Goal: Task Accomplishment & Management: Use online tool/utility

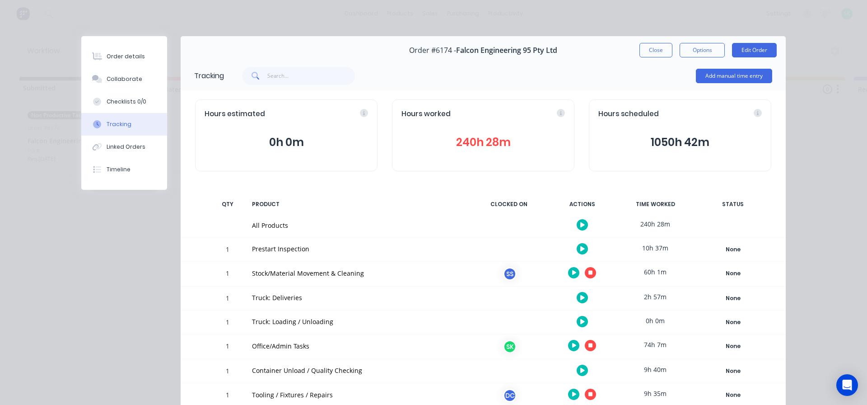
click at [591, 273] on button "button" at bounding box center [590, 272] width 11 height 11
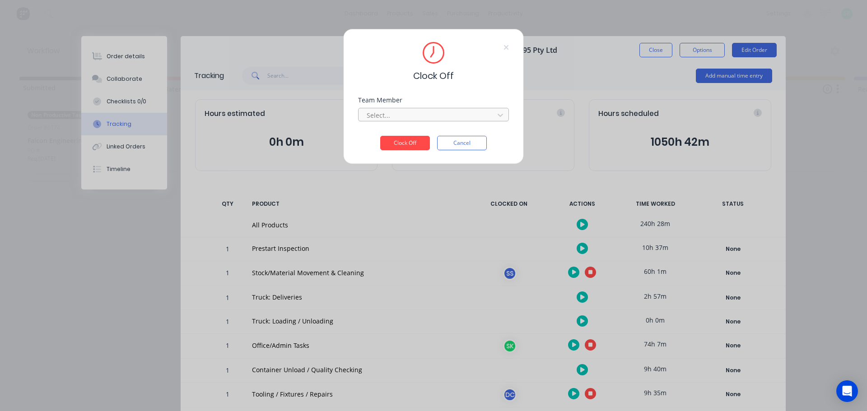
click at [446, 111] on div at bounding box center [428, 115] width 124 height 11
click at [419, 135] on div "[PERSON_NAME]" at bounding box center [433, 135] width 151 height 17
click at [404, 140] on button "Clock Off" at bounding box center [405, 143] width 50 height 14
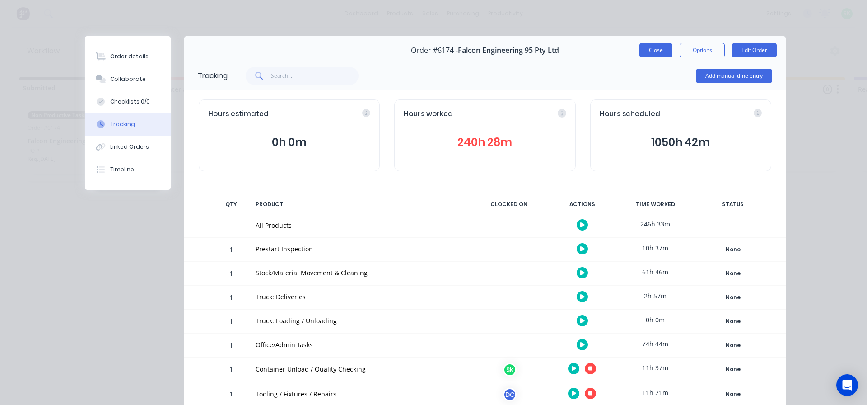
click at [655, 47] on button "Close" at bounding box center [656, 50] width 33 height 14
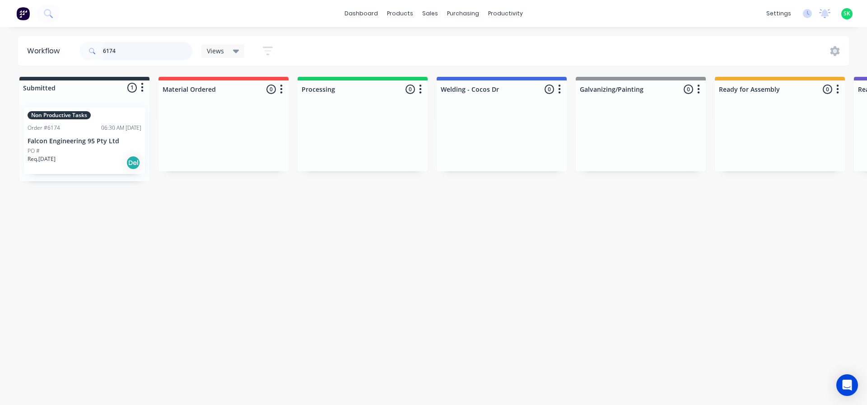
drag, startPoint x: 126, startPoint y: 47, endPoint x: 51, endPoint y: 36, distance: 75.4
click at [51, 36] on div "dashboard products sales purchasing productivity dashboard products Product Cat…" at bounding box center [433, 175] width 867 height 350
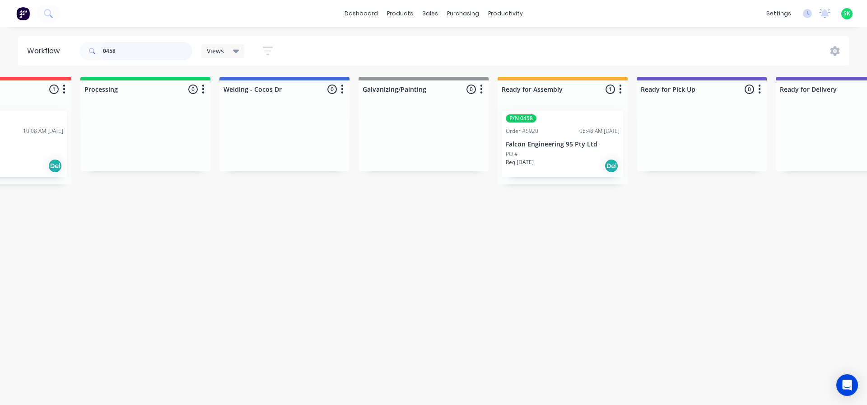
scroll to position [0, 210]
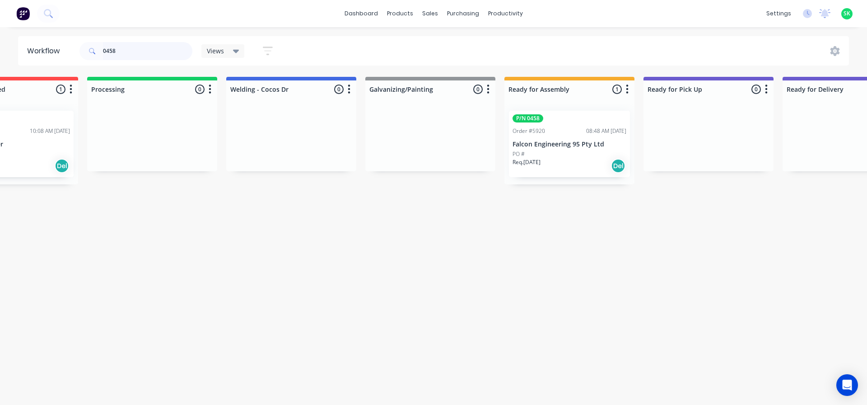
type input "0458"
click at [566, 137] on div "P/N 0458 Order #5920 08:48 AM [DATE] Falcon Engineering 95 Pty Ltd PO # Req. [D…" at bounding box center [569, 144] width 121 height 66
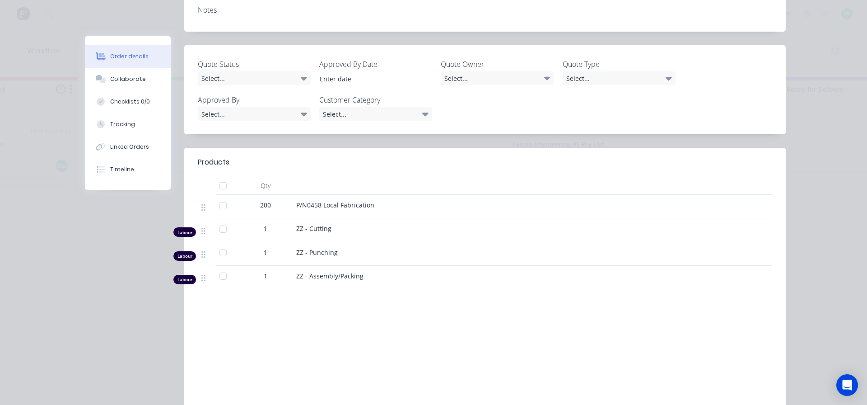
scroll to position [226, 0]
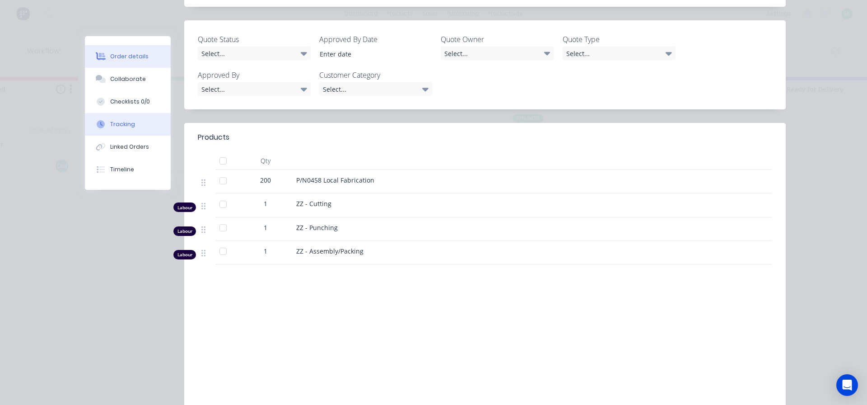
click at [121, 124] on div "Tracking" at bounding box center [122, 124] width 25 height 8
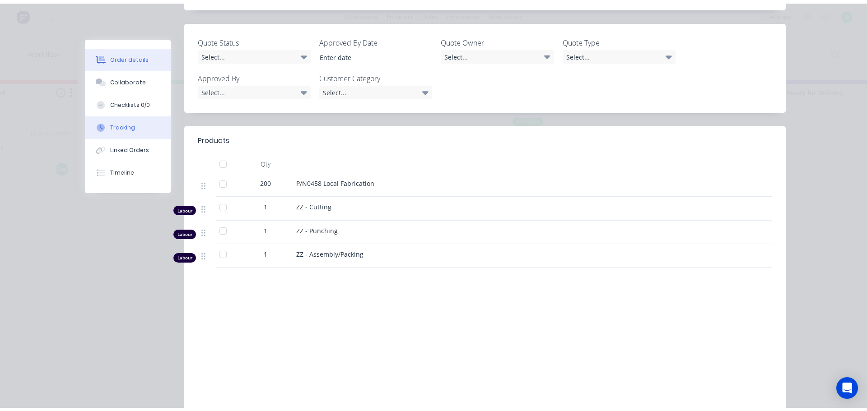
scroll to position [0, 0]
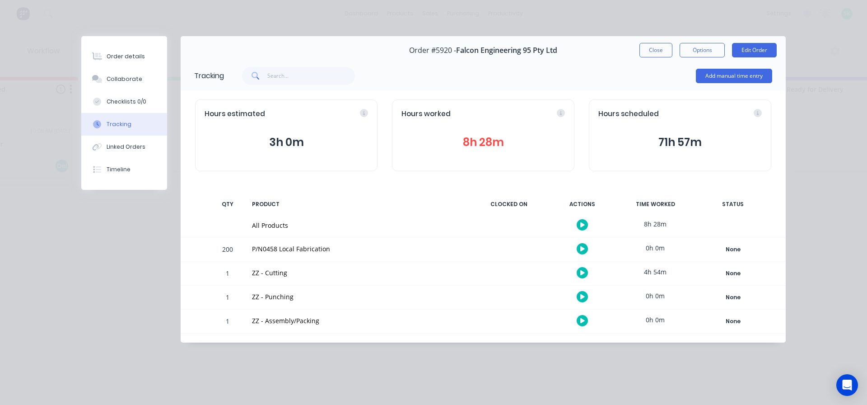
click at [583, 318] on icon "button" at bounding box center [582, 321] width 5 height 6
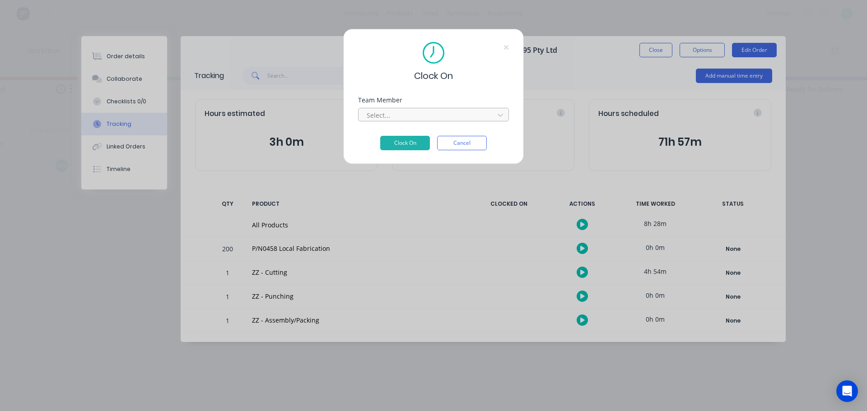
click at [460, 112] on div at bounding box center [428, 115] width 124 height 11
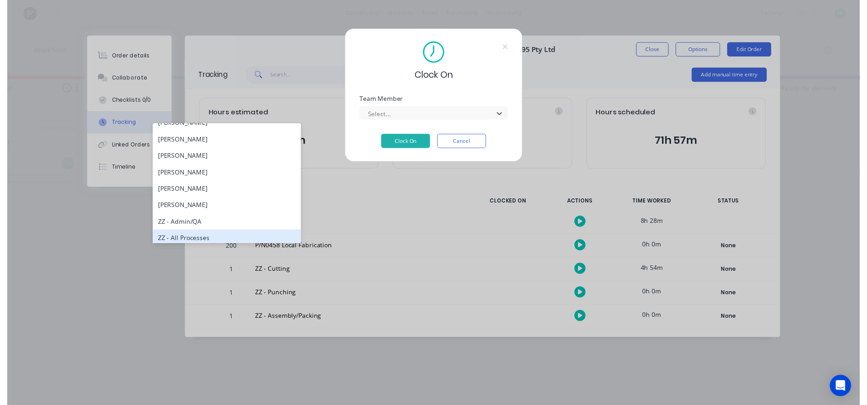
scroll to position [379, 0]
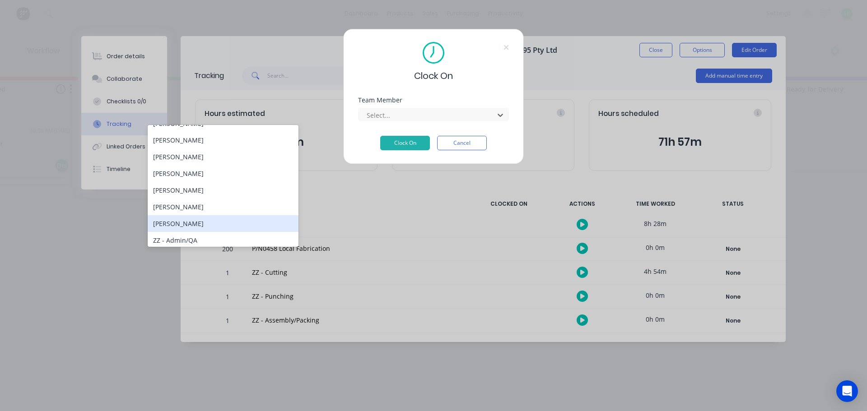
click at [184, 224] on div "[PERSON_NAME]" at bounding box center [223, 223] width 151 height 17
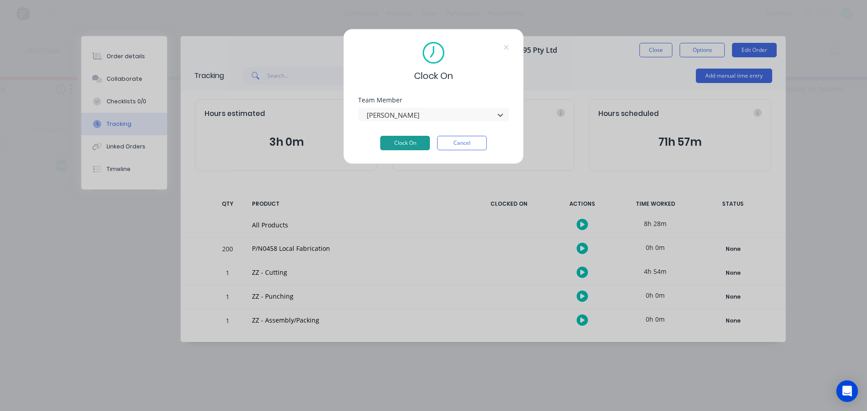
click at [414, 143] on button "Clock On" at bounding box center [405, 143] width 50 height 14
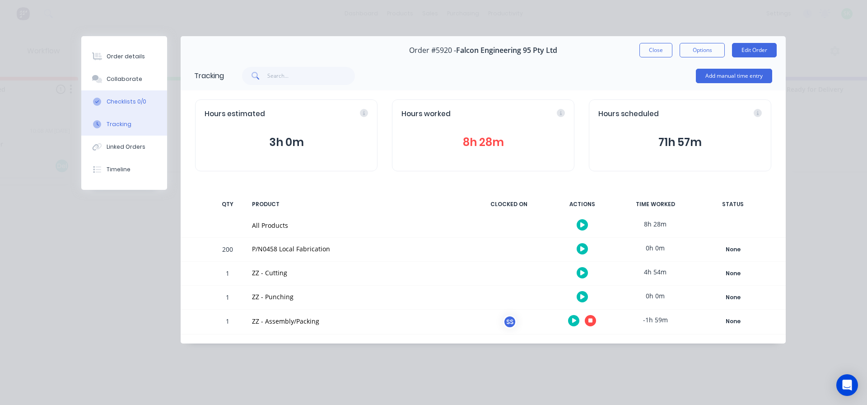
click at [140, 103] on div "Checklists 0/0" at bounding box center [127, 102] width 40 height 8
type textarea "x"
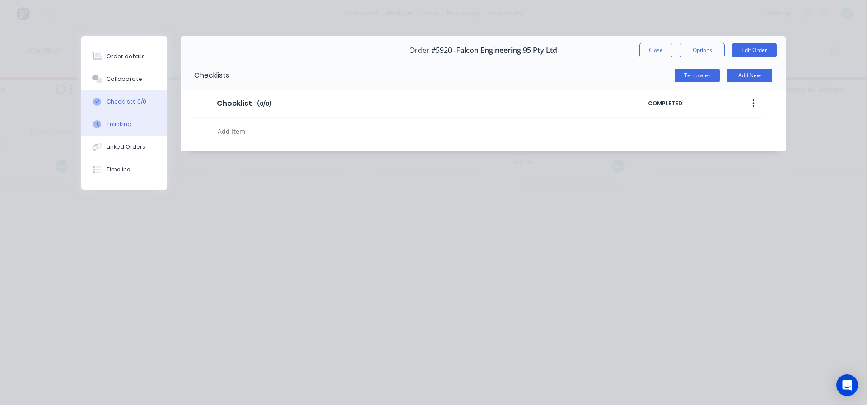
click at [144, 130] on button "Tracking" at bounding box center [124, 124] width 86 height 23
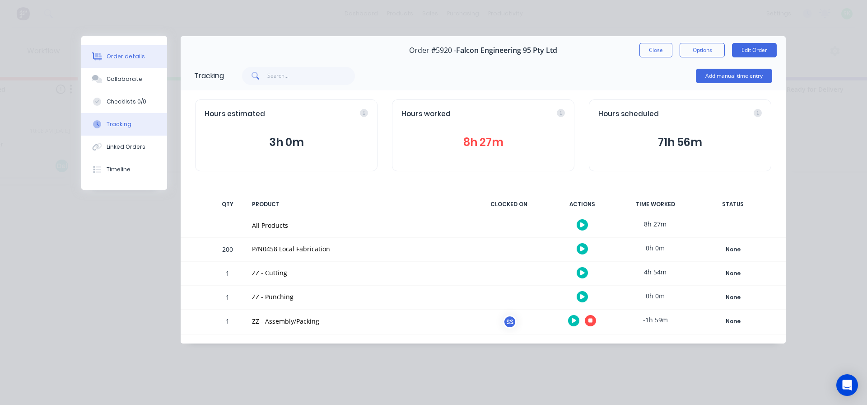
click at [118, 58] on div "Order details" at bounding box center [126, 56] width 38 height 8
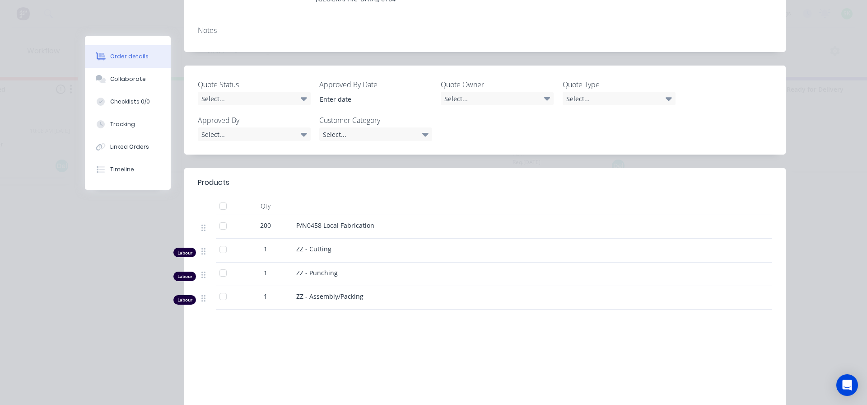
scroll to position [226, 0]
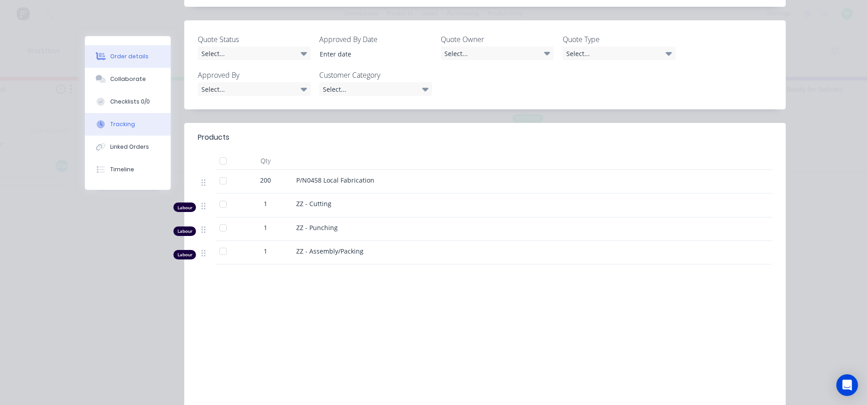
click at [130, 125] on div "Tracking" at bounding box center [122, 124] width 25 height 8
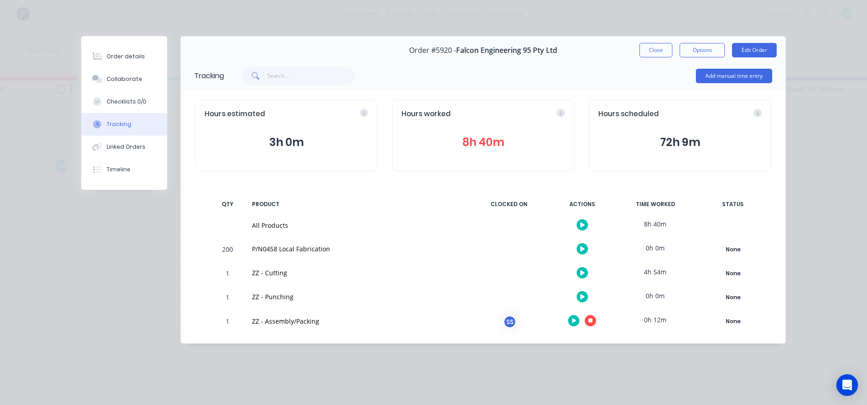
click at [589, 323] on button "button" at bounding box center [590, 320] width 11 height 11
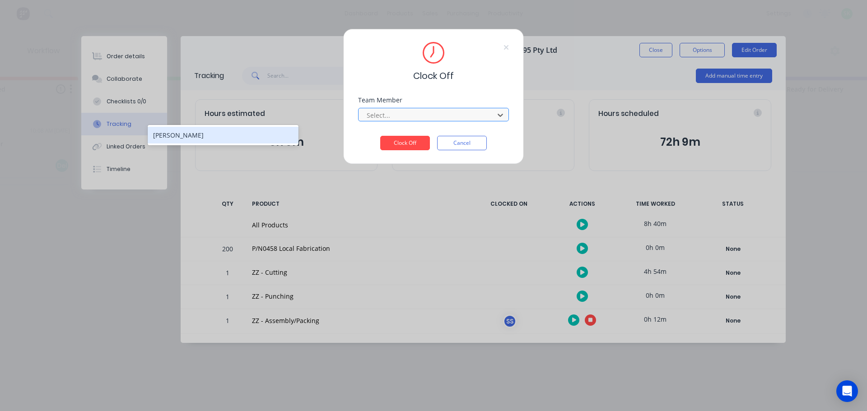
click at [423, 117] on div at bounding box center [428, 115] width 124 height 11
click at [182, 139] on div "[PERSON_NAME]" at bounding box center [223, 135] width 151 height 17
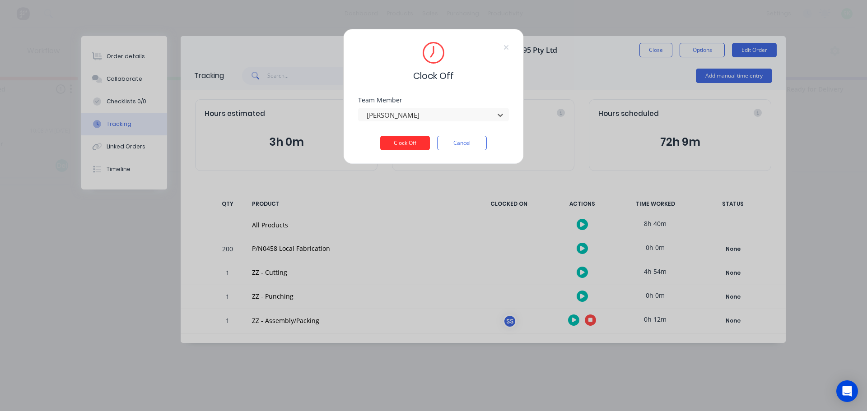
click at [402, 144] on button "Clock Off" at bounding box center [405, 143] width 50 height 14
